Goal: Complete application form

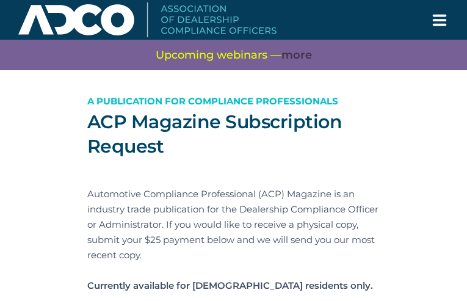
type input "PzsWcwAuIsWahJrr"
type input "[EMAIL_ADDRESS][DOMAIN_NAME]"
type input "qByOUIKX"
type input "HQMBZxNwPRrZS"
type input "KUisYxnfYPvbH"
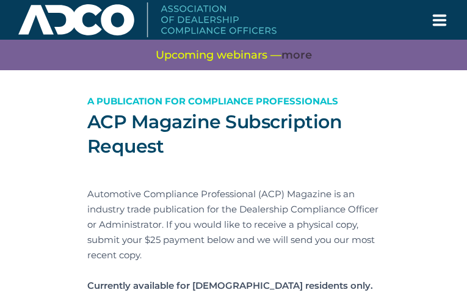
type input "SjjNXVMO"
type input "rHpforjZiEDKuO"
type input "EIJdenSNNXvUByGM"
type input "qnOMkSbFJIkqjQx"
type input "mtcDVGdGmmRcpszO"
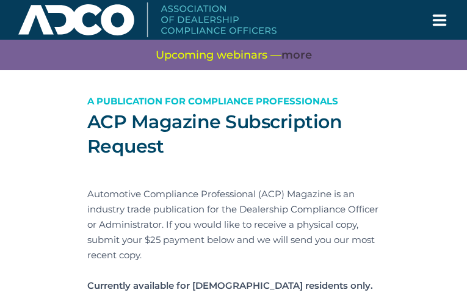
type input "ixqBmxeImdXLxeg"
type input "GiypBCsI"
